Goal: Navigation & Orientation: Find specific page/section

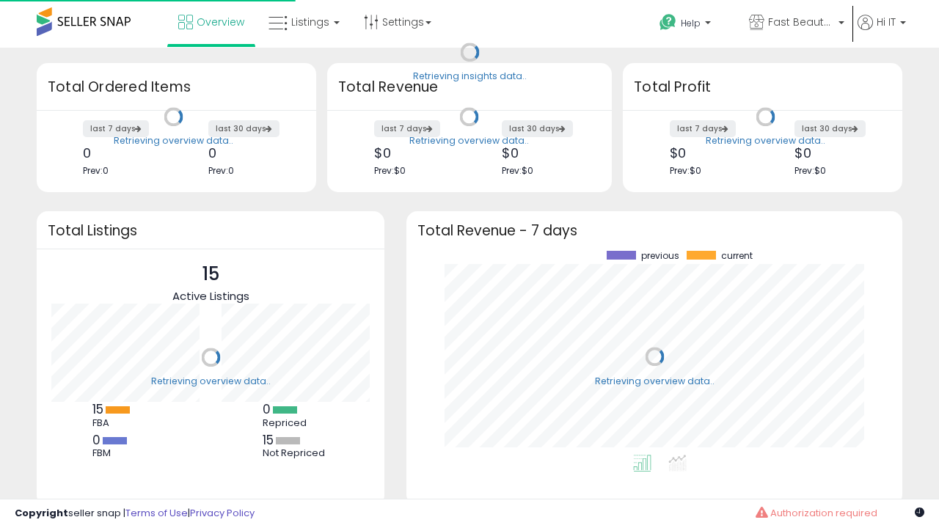
scroll to position [204, 467]
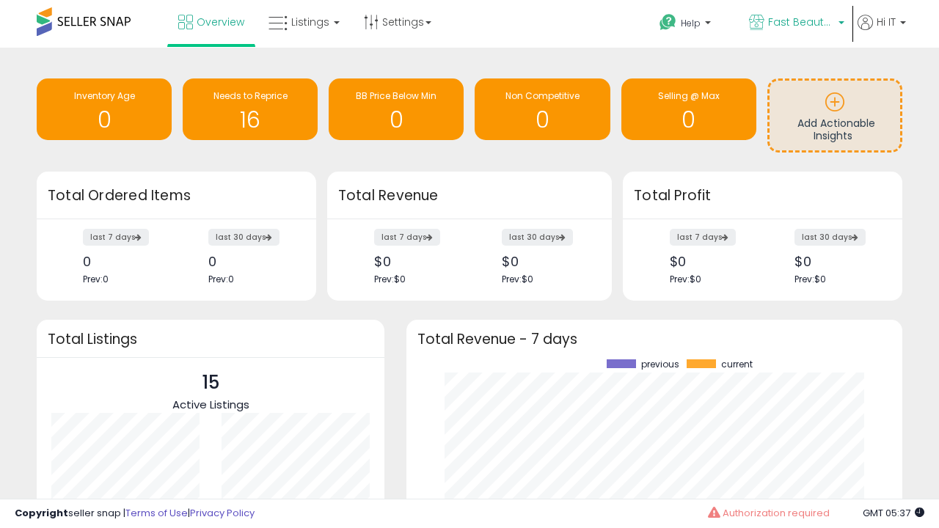
click at [796, 23] on span "Fast Beauty ([GEOGRAPHIC_DATA])" at bounding box center [801, 22] width 66 height 15
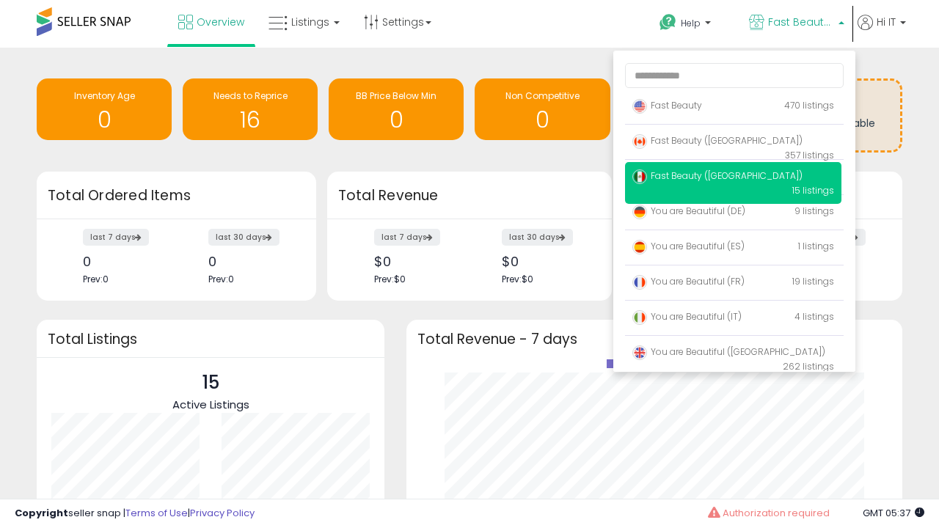
click at [733, 108] on p "Fast Beauty 470 listings" at bounding box center [733, 106] width 216 height 29
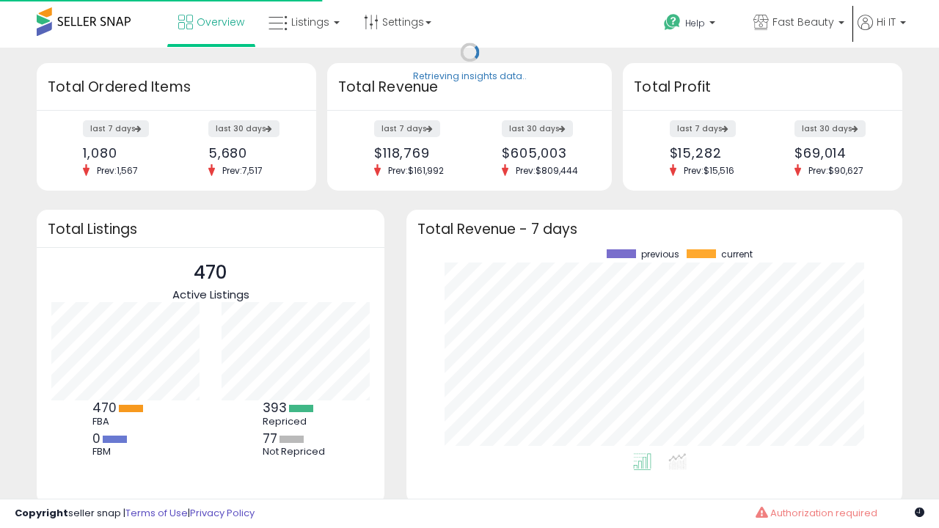
scroll to position [204, 467]
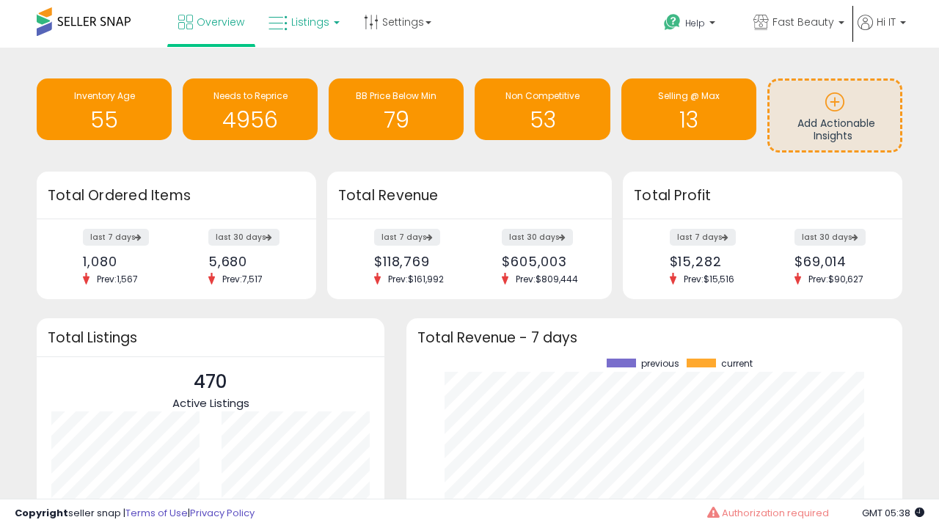
click at [302, 22] on span "Listings" at bounding box center [310, 22] width 38 height 15
